Goal: Task Accomplishment & Management: Complete application form

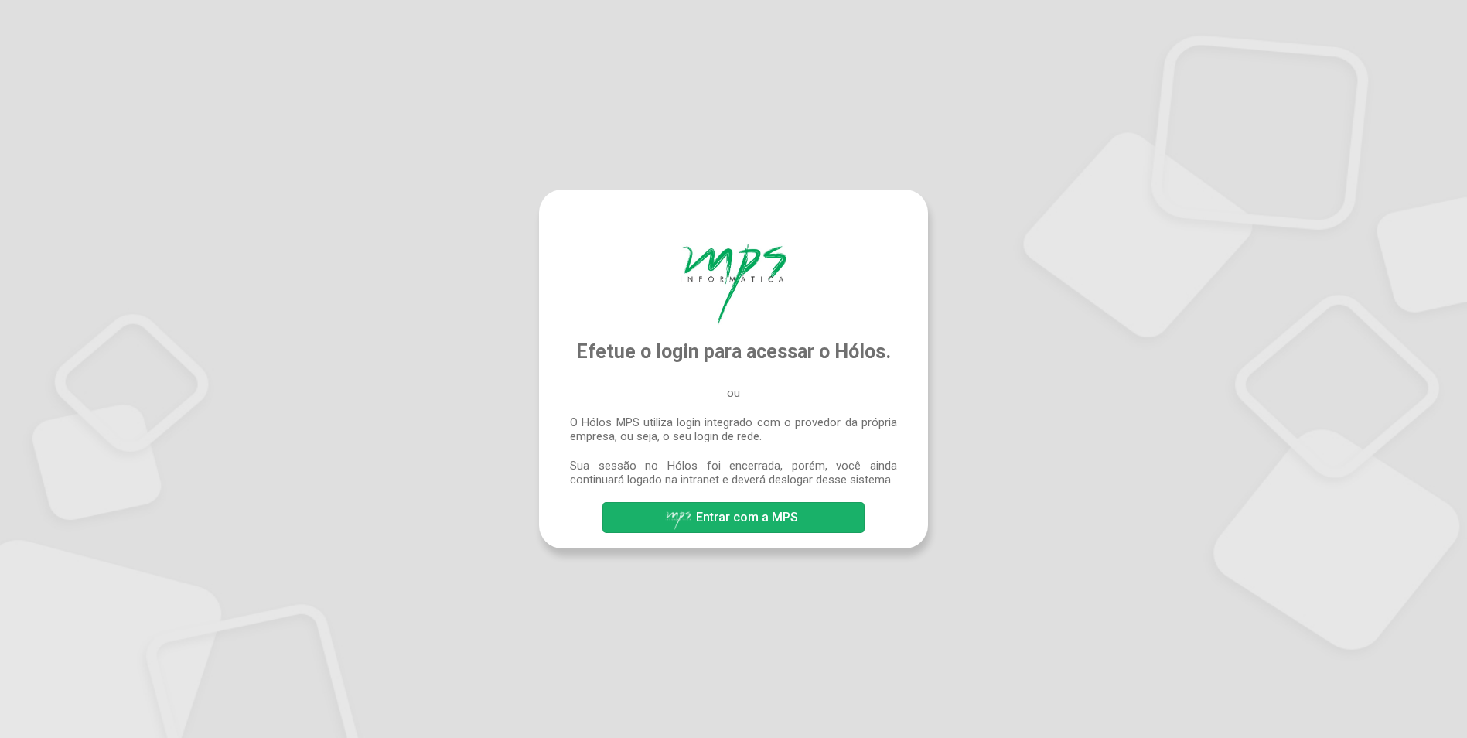
click at [715, 514] on span "Entrar com a MPS" at bounding box center [747, 517] width 102 height 15
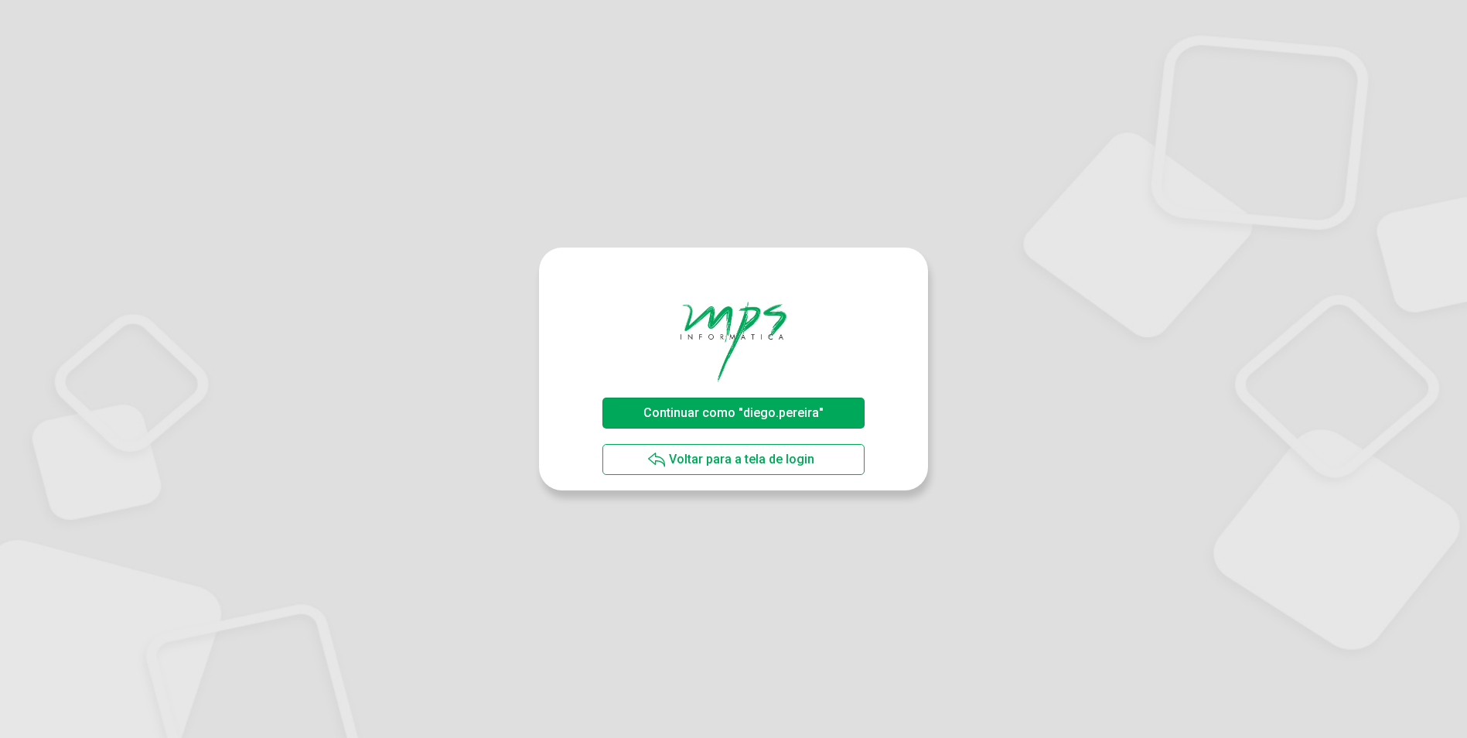
click at [674, 426] on span "Continuar como "diego.pereira"" at bounding box center [734, 413] width 188 height 27
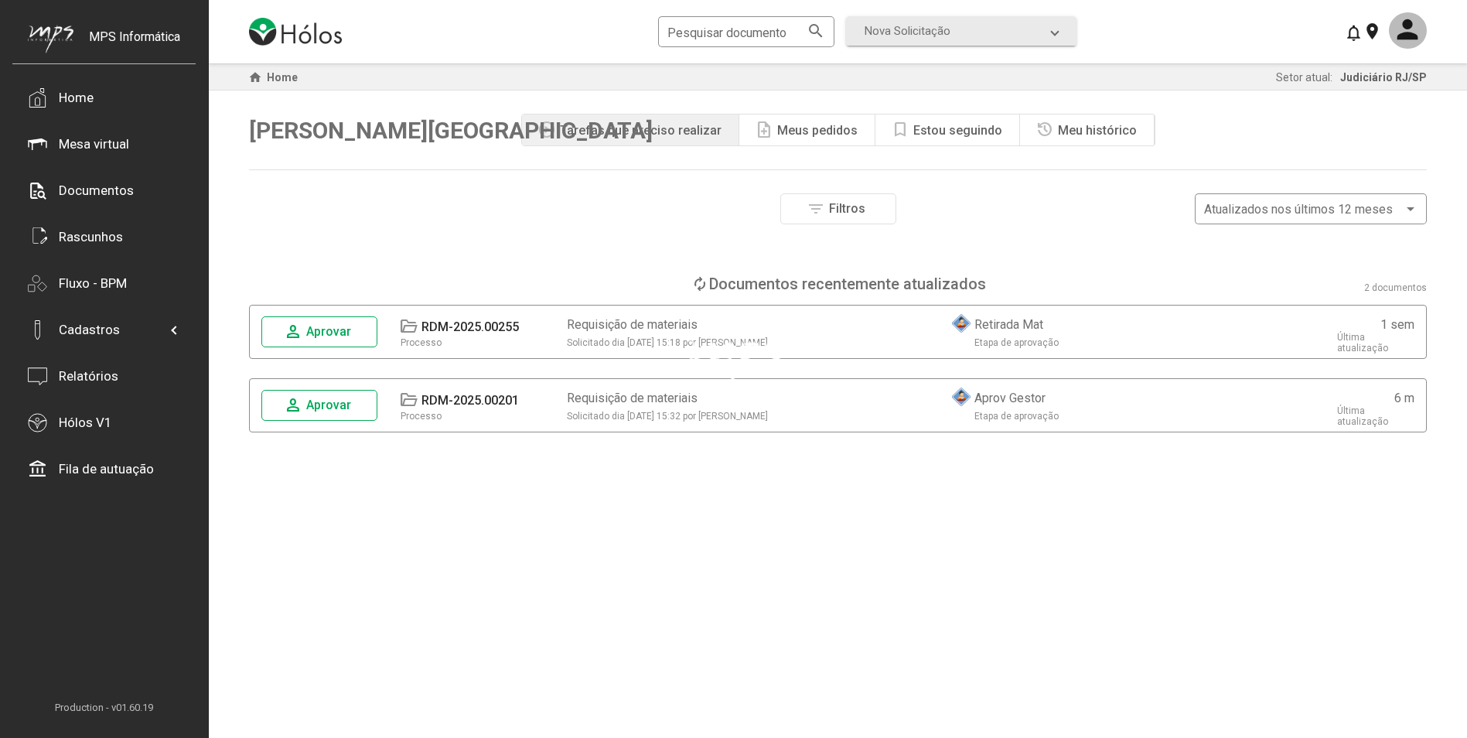
click at [1019, 39] on div at bounding box center [733, 369] width 1467 height 738
click at [1017, 37] on span "Nova Solicitação" at bounding box center [958, 31] width 187 height 14
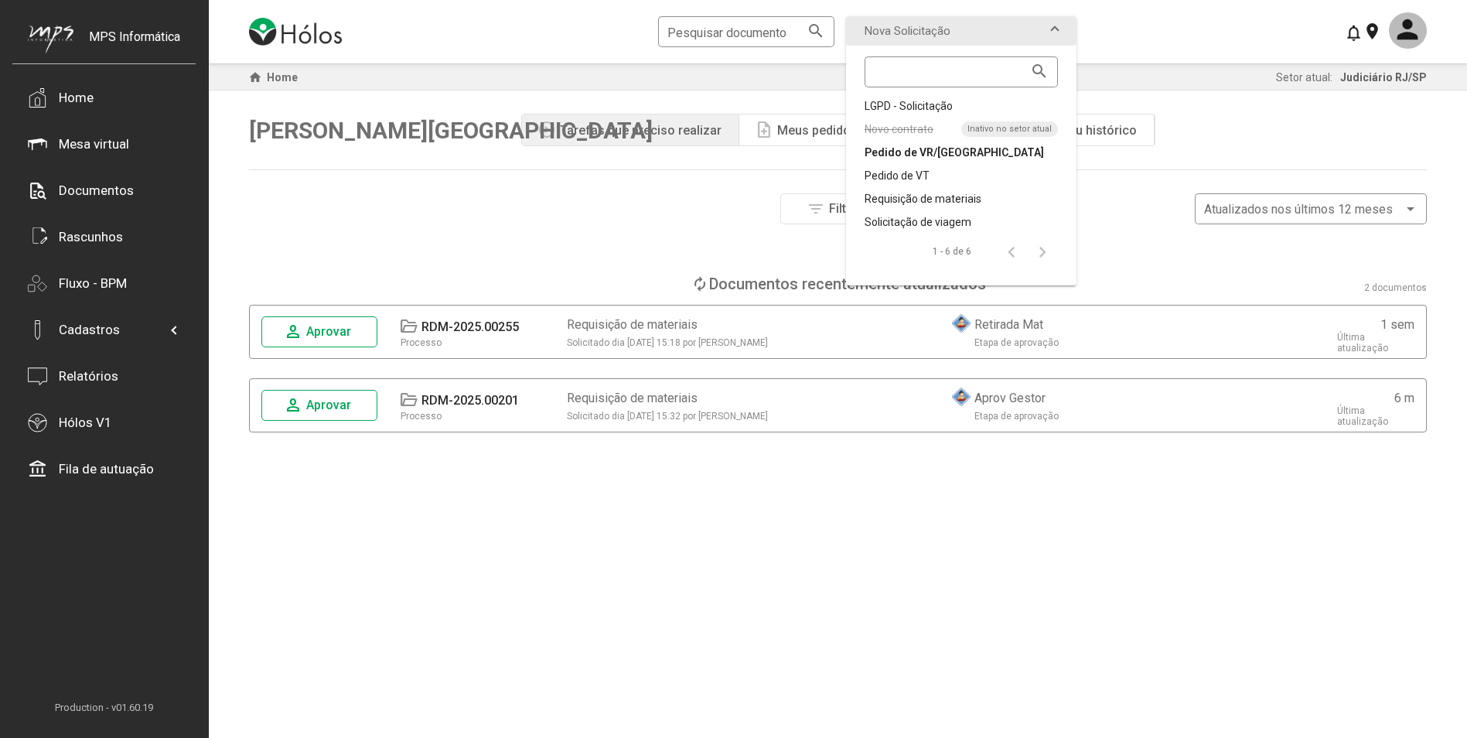
click at [947, 153] on div "Pedido de VR/VA" at bounding box center [961, 152] width 193 height 15
